Goal: Transaction & Acquisition: Register for event/course

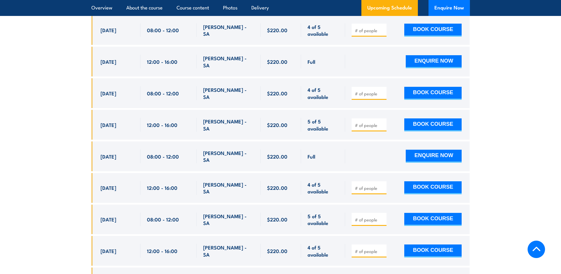
scroll to position [1248, 0]
click at [62, 119] on section "UPCOMING SCHEDULE FOR - "Fire Warden Training" [DATE] [DATE]" at bounding box center [280, 147] width 561 height 572
click at [360, 217] on input "number" at bounding box center [370, 220] width 30 height 6
type input "1"
click at [382, 217] on input "1" at bounding box center [370, 220] width 30 height 6
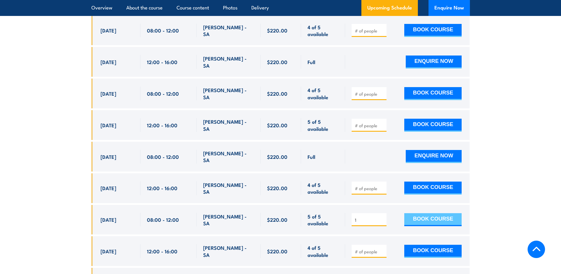
click at [426, 214] on button "BOOK COURSE" at bounding box center [432, 220] width 57 height 13
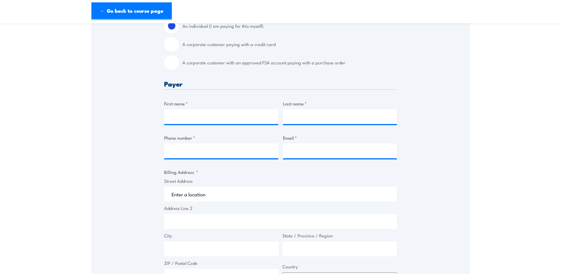
scroll to position [177, 0]
click at [237, 109] on div "First name *" at bounding box center [221, 111] width 114 height 24
click at [230, 119] on input "First name *" at bounding box center [221, 115] width 114 height 15
type input "[PERSON_NAME]"
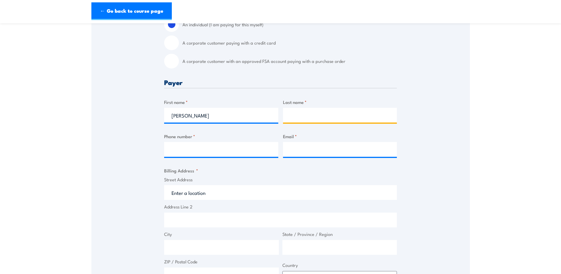
type input "[PERSON_NAME]"
type input "0428758708"
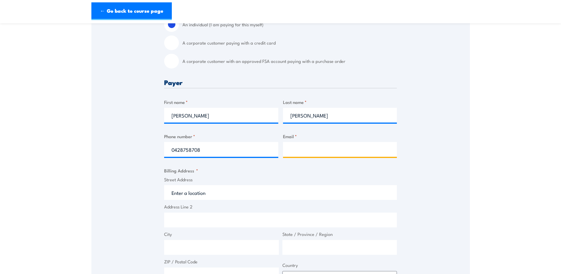
type input "[PERSON_NAME][EMAIL_ADDRESS][PERSON_NAME][DOMAIN_NAME]"
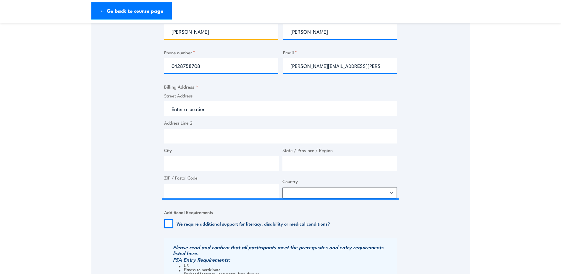
scroll to position [266, 0]
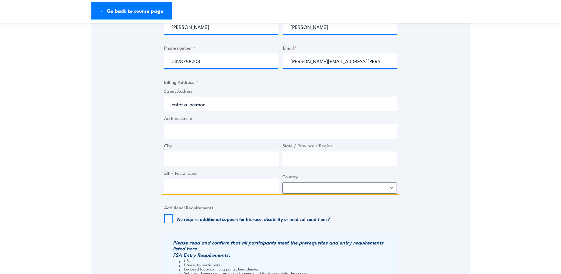
click at [208, 106] on input "Street Address" at bounding box center [280, 104] width 233 height 15
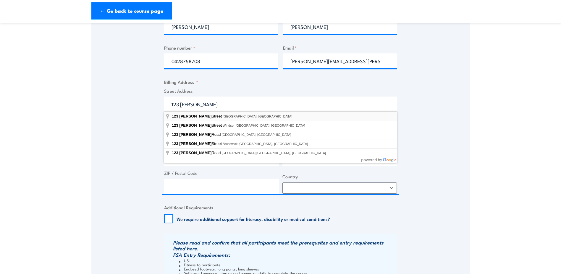
type input "[STREET_ADDRESS][PERSON_NAME]"
type input "[GEOGRAPHIC_DATA]"
type input "4000"
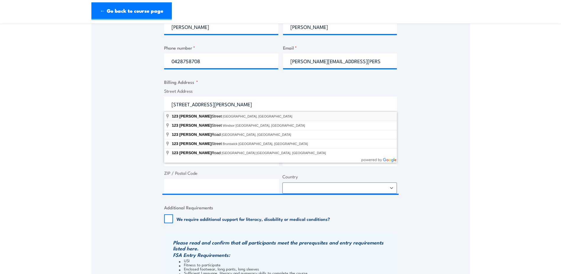
select select "[GEOGRAPHIC_DATA]"
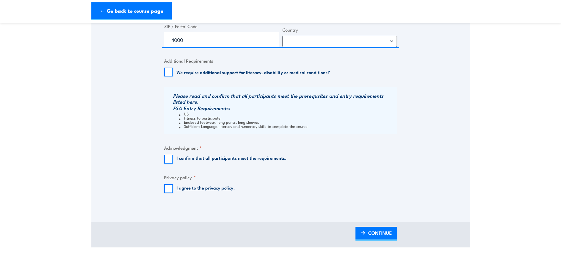
scroll to position [414, 0]
click at [170, 158] on input "I confirm that all participants meet the requirements." at bounding box center [168, 158] width 9 height 9
checkbox input "true"
click at [167, 189] on input "I agree to the privacy policy ." at bounding box center [168, 188] width 9 height 9
checkbox input "true"
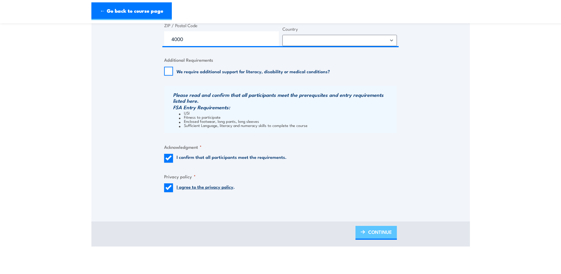
click at [378, 232] on span "CONTINUE" at bounding box center [380, 232] width 24 height 16
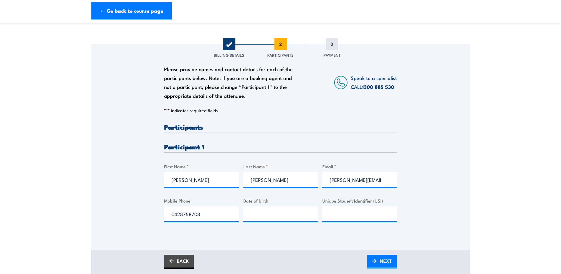
scroll to position [59, 0]
click at [251, 217] on input "__/__/____" at bounding box center [280, 213] width 75 height 15
type input "[DATE]"
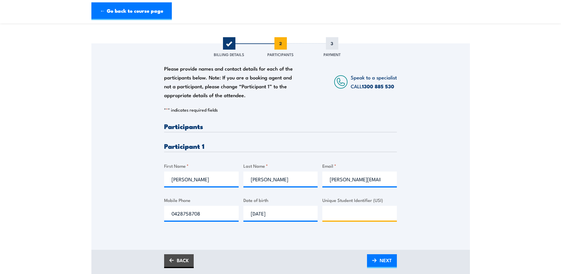
click at [335, 218] on input "Unique Student Identifier (USI)" at bounding box center [359, 213] width 75 height 15
type input "MPZSKNYNEF"
click at [384, 262] on span "NEXT" at bounding box center [386, 261] width 12 height 16
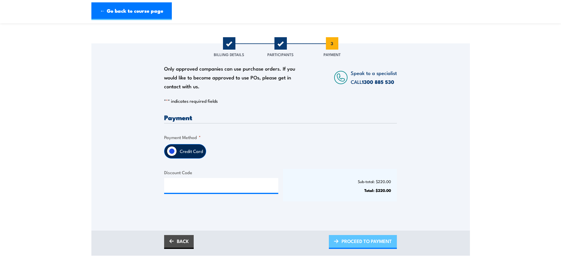
click at [362, 240] on span "PROCEED TO PAYMENT" at bounding box center [367, 242] width 50 height 16
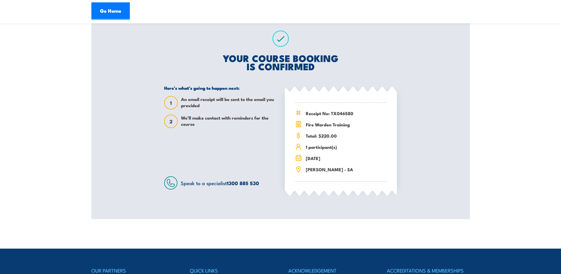
scroll to position [89, 0]
